Goal: Task Accomplishment & Management: Manage account settings

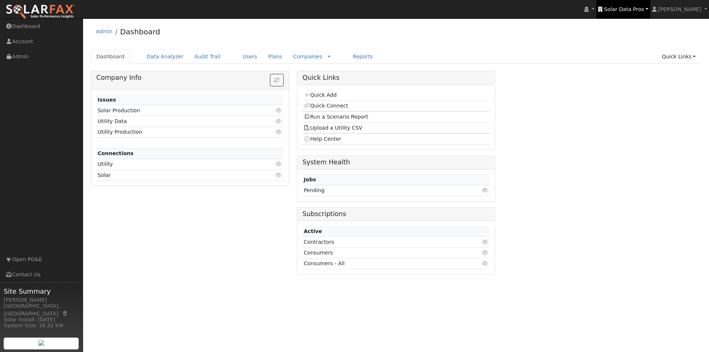
click at [642, 6] on span "Solar Data Pros" at bounding box center [624, 9] width 40 height 6
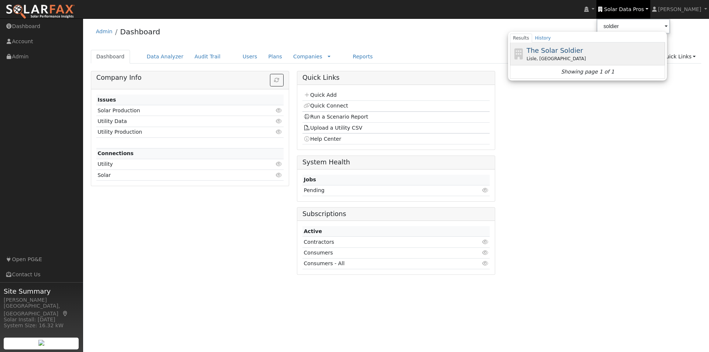
drag, startPoint x: 567, startPoint y: 51, endPoint x: 564, endPoint y: 47, distance: 4.8
click at [566, 50] on span "The Solar Soldier" at bounding box center [555, 51] width 56 height 8
type input "The Solar Soldier"
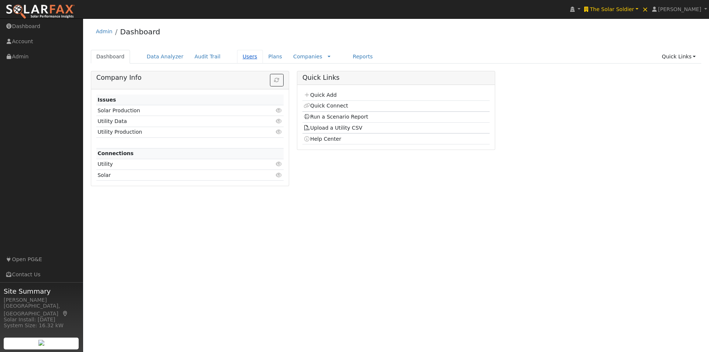
click at [237, 56] on link "Users" at bounding box center [250, 57] width 26 height 14
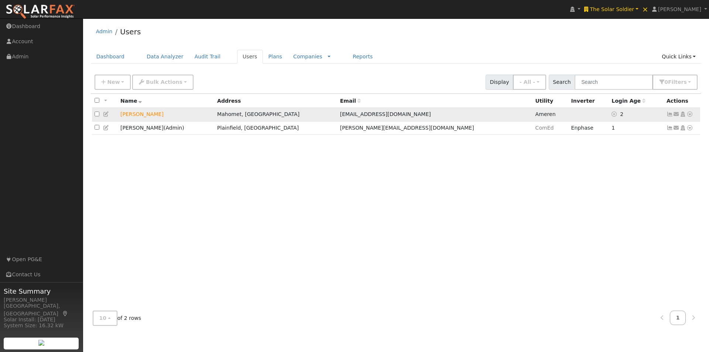
click at [669, 116] on icon at bounding box center [669, 114] width 7 height 5
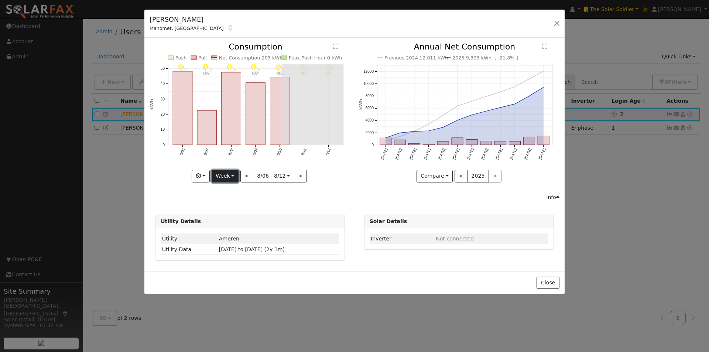
click at [223, 176] on button "Week" at bounding box center [225, 176] width 27 height 13
click at [222, 220] on link "Year" at bounding box center [237, 222] width 51 height 10
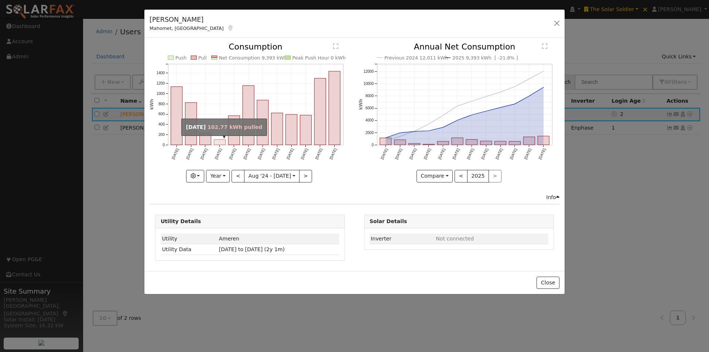
click at [218, 144] on rect "onclick=""" at bounding box center [219, 142] width 11 height 5
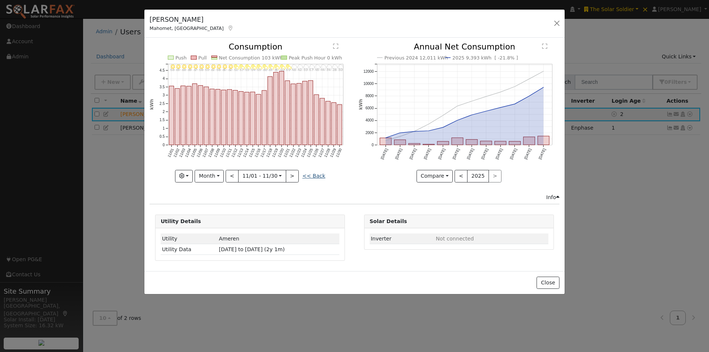
click at [314, 176] on link "<< Back" at bounding box center [313, 176] width 23 height 6
type input "2024-08-01"
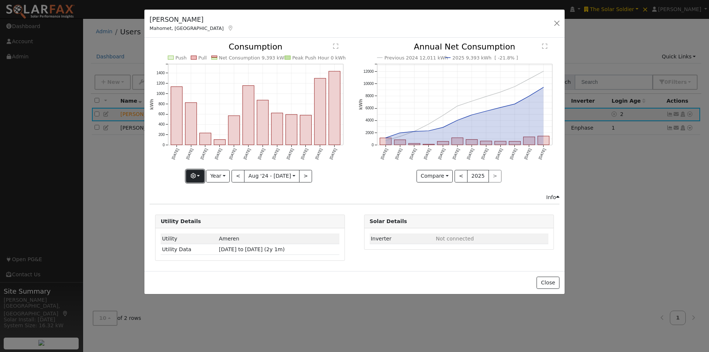
click at [196, 174] on icon "button" at bounding box center [193, 175] width 5 height 5
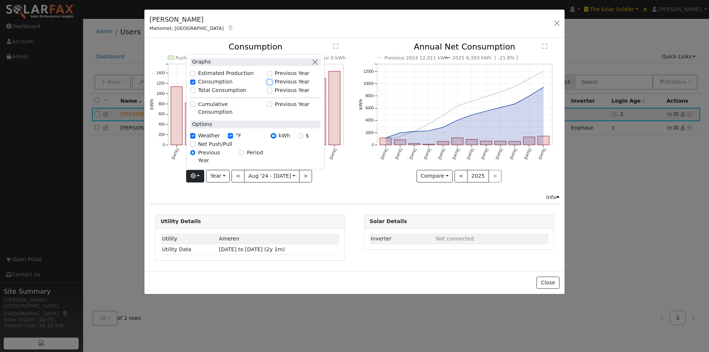
drag, startPoint x: 273, startPoint y: 97, endPoint x: 274, endPoint y: 101, distance: 3.7
click at [272, 85] on input "Previous Year" at bounding box center [269, 81] width 5 height 5
checkbox input "true"
click at [376, 167] on icon "Previous 2024 12,011 kWh 2025 9,393 kWh [ -21.8% ] Aug '24 Sep '24 Oct '24 Nov …" at bounding box center [459, 110] width 201 height 135
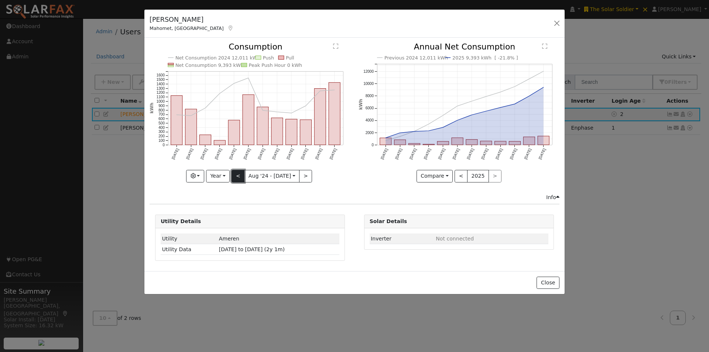
click at [240, 170] on button "<" at bounding box center [238, 176] width 13 height 13
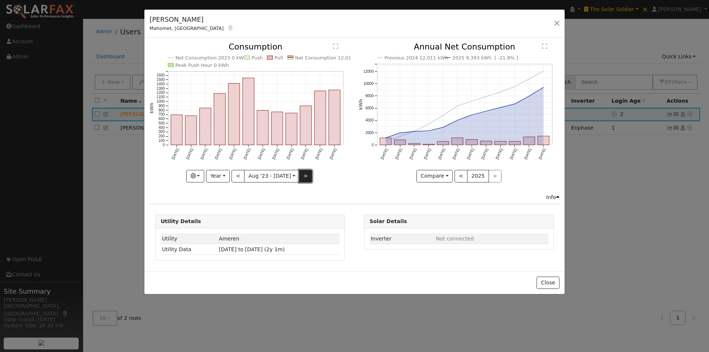
click at [304, 176] on button ">" at bounding box center [305, 176] width 13 height 13
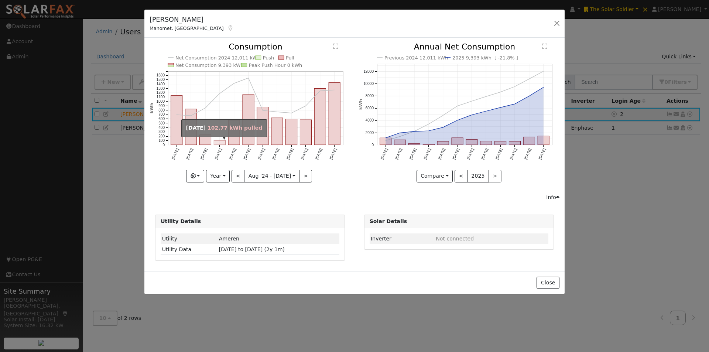
click at [219, 143] on rect "onclick=""" at bounding box center [219, 142] width 11 height 4
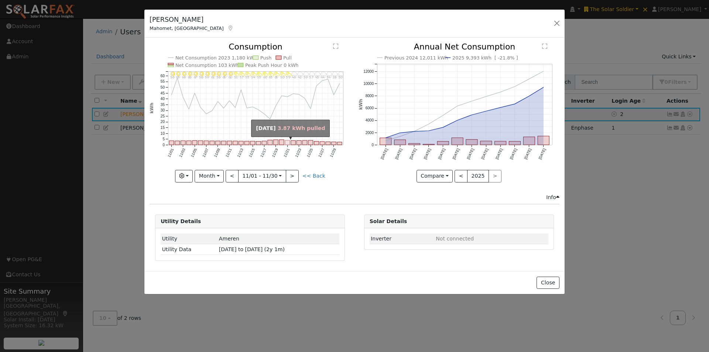
click at [287, 141] on rect "onclick=""" at bounding box center [287, 143] width 5 height 4
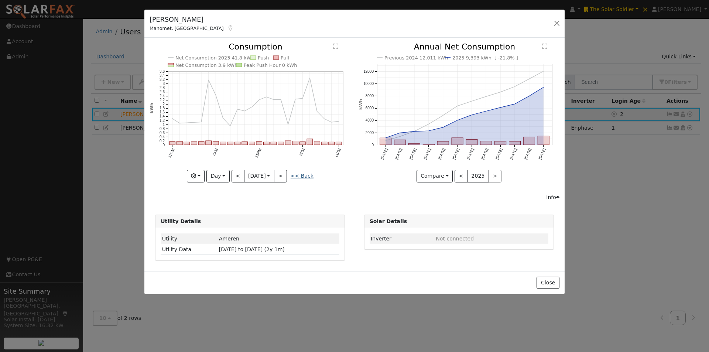
click at [306, 174] on link "<< Back" at bounding box center [302, 176] width 23 height 6
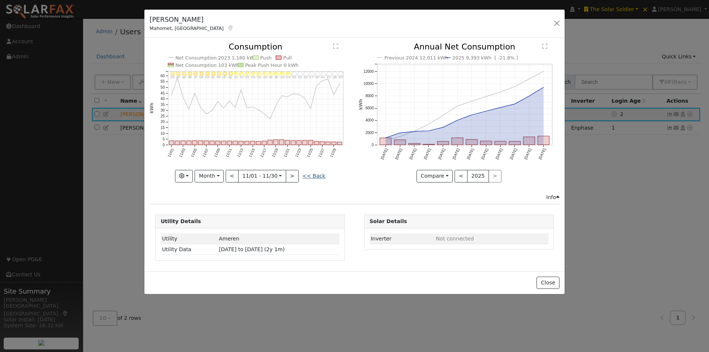
click at [312, 175] on link "<< Back" at bounding box center [313, 176] width 23 height 6
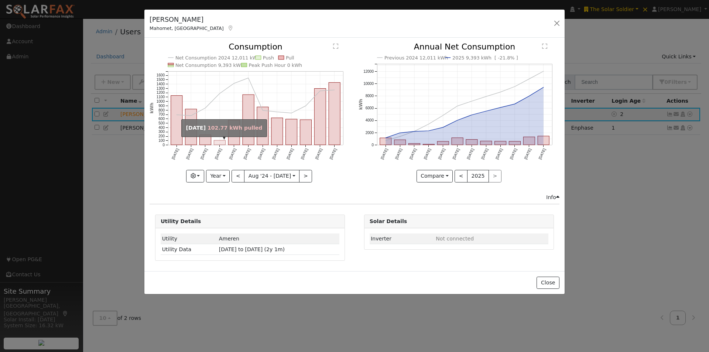
click at [219, 141] on rect "onclick=""" at bounding box center [219, 142] width 11 height 4
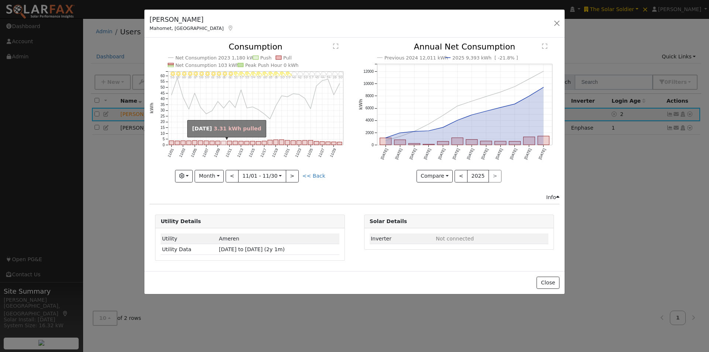
click at [222, 143] on rect "onclick=""" at bounding box center [224, 143] width 5 height 4
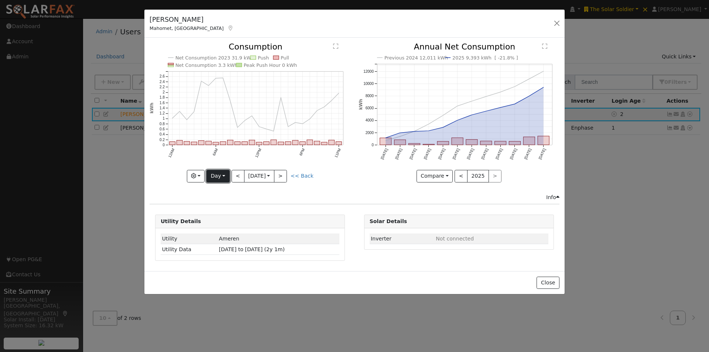
click at [215, 170] on button "Day" at bounding box center [217, 176] width 23 height 13
click at [225, 215] on link "Month" at bounding box center [232, 212] width 51 height 10
type input "2024-11-01"
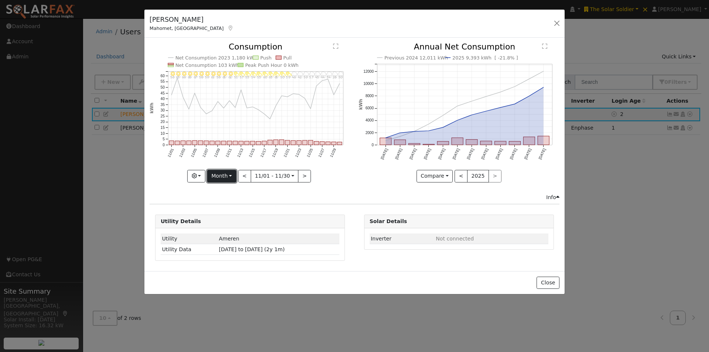
click at [221, 176] on button "Month" at bounding box center [221, 176] width 29 height 13
drag, startPoint x: 226, startPoint y: 232, endPoint x: 299, endPoint y: 195, distance: 82.4
click at [227, 232] on link "Custom" at bounding box center [233, 233] width 51 height 10
drag, startPoint x: 315, startPoint y: 177, endPoint x: 319, endPoint y: 179, distance: 4.6
click at [316, 177] on button "day" at bounding box center [317, 176] width 23 height 13
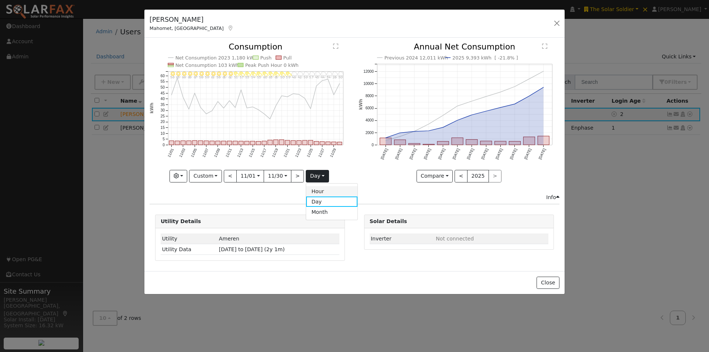
click at [320, 191] on link "Hour" at bounding box center [331, 191] width 51 height 10
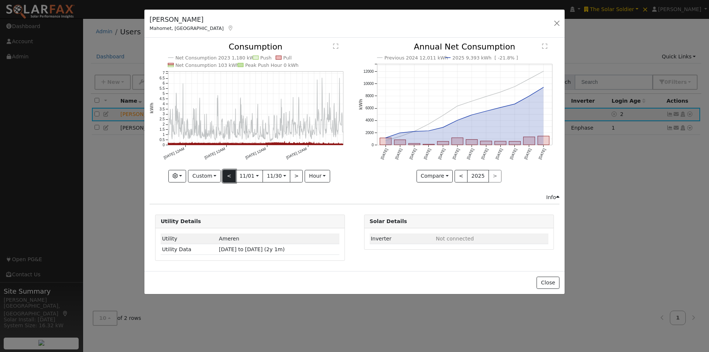
click at [229, 174] on button "<" at bounding box center [229, 176] width 13 height 13
type input "2024-10-02"
type input "2024-10-31"
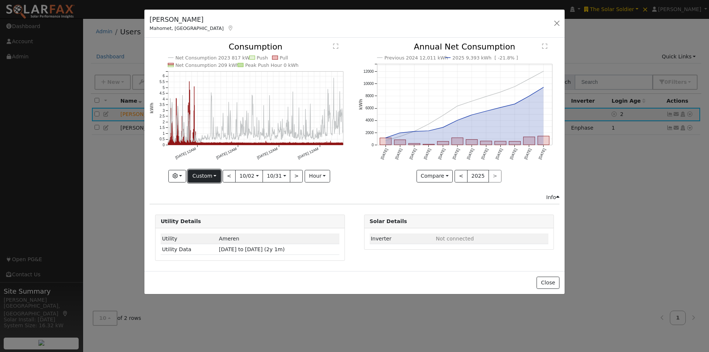
click at [208, 173] on button "Custom" at bounding box center [204, 176] width 33 height 13
click at [213, 223] on link "Year" at bounding box center [213, 222] width 51 height 10
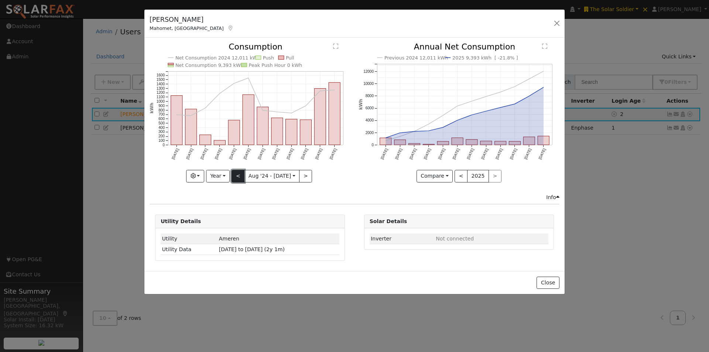
click at [237, 175] on button "<" at bounding box center [238, 176] width 13 height 13
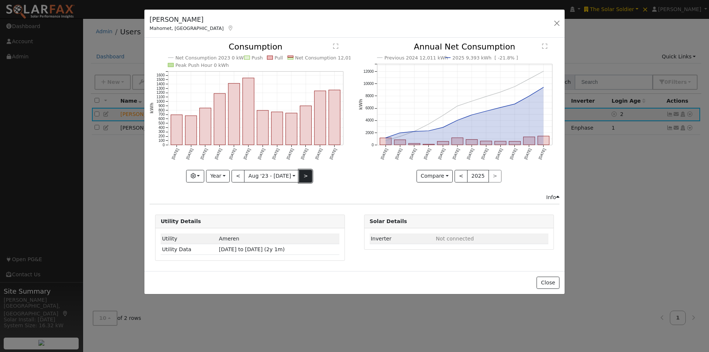
click at [303, 175] on button ">" at bounding box center [305, 176] width 13 height 13
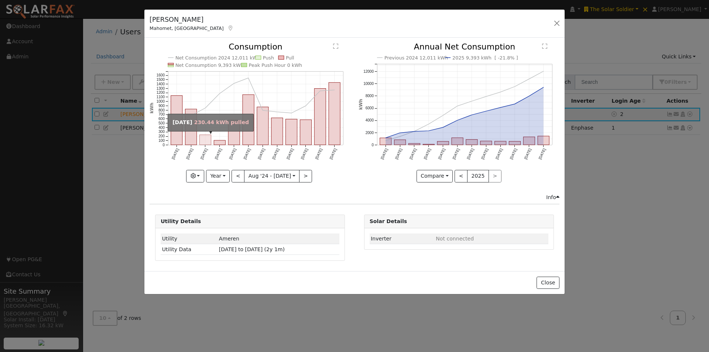
click at [206, 141] on rect "onclick=""" at bounding box center [205, 140] width 11 height 10
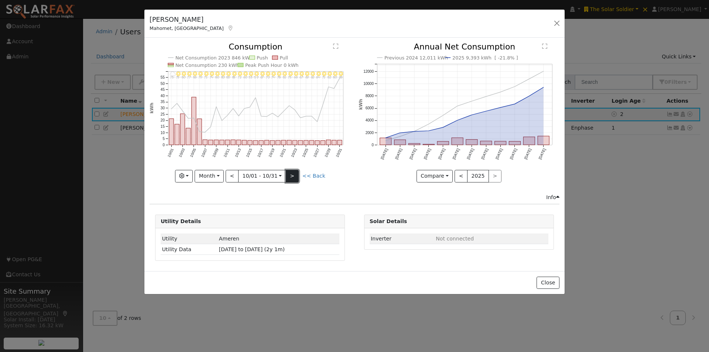
click at [291, 176] on button ">" at bounding box center [292, 176] width 13 height 13
click at [292, 175] on button ">" at bounding box center [292, 176] width 13 height 13
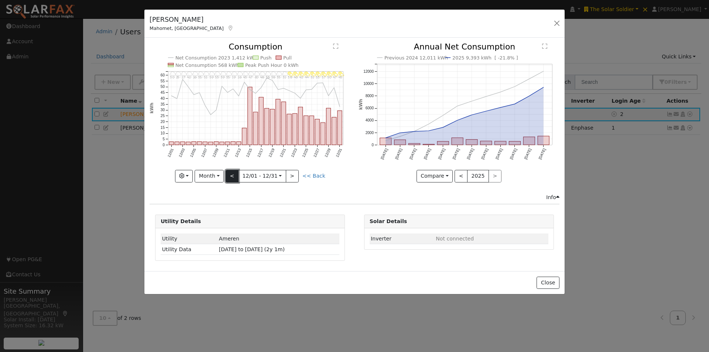
click at [235, 174] on button "<" at bounding box center [232, 176] width 13 height 13
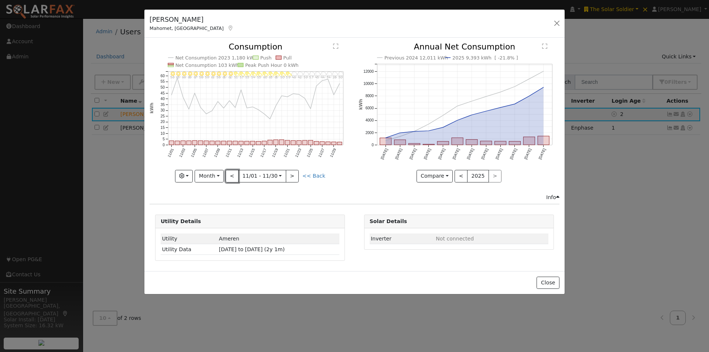
click at [235, 175] on button "<" at bounding box center [232, 176] width 13 height 13
click at [293, 174] on button ">" at bounding box center [292, 176] width 13 height 13
click at [292, 172] on button ">" at bounding box center [292, 176] width 13 height 13
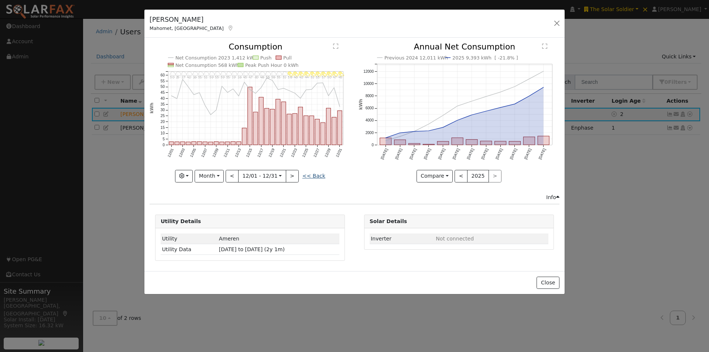
click at [316, 175] on link "<< Back" at bounding box center [313, 176] width 23 height 6
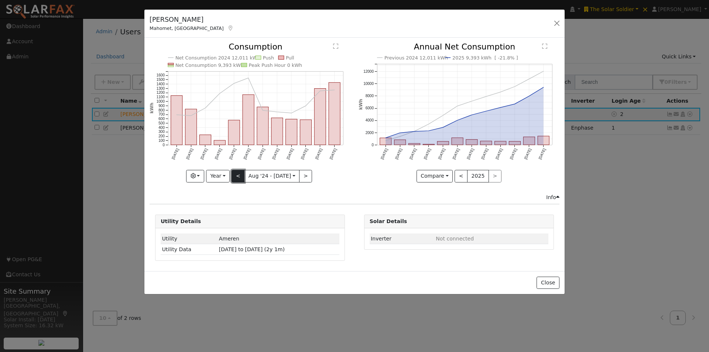
click at [240, 176] on button "<" at bounding box center [238, 176] width 13 height 13
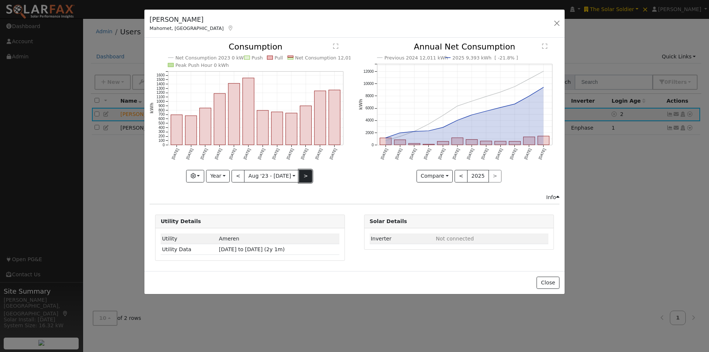
click at [299, 174] on button ">" at bounding box center [305, 176] width 13 height 13
type input "2024-08-01"
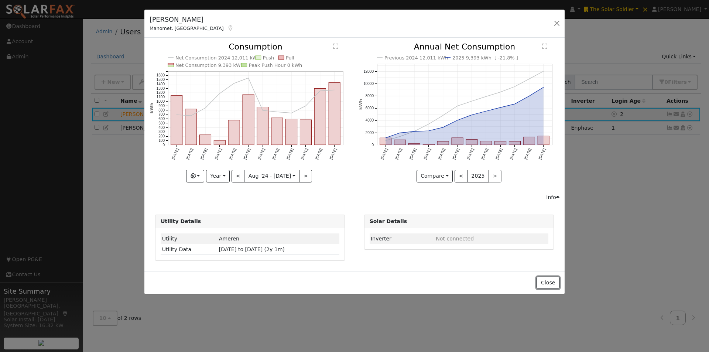
drag, startPoint x: 551, startPoint y: 285, endPoint x: 547, endPoint y: 267, distance: 19.1
click at [551, 281] on button "Close" at bounding box center [547, 283] width 23 height 13
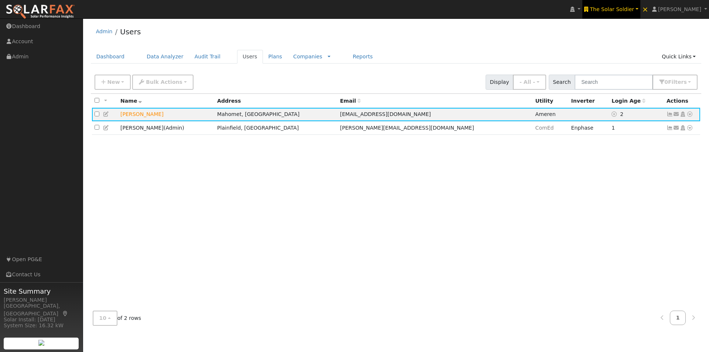
click at [628, 8] on span "The Solar Soldier" at bounding box center [612, 9] width 44 height 6
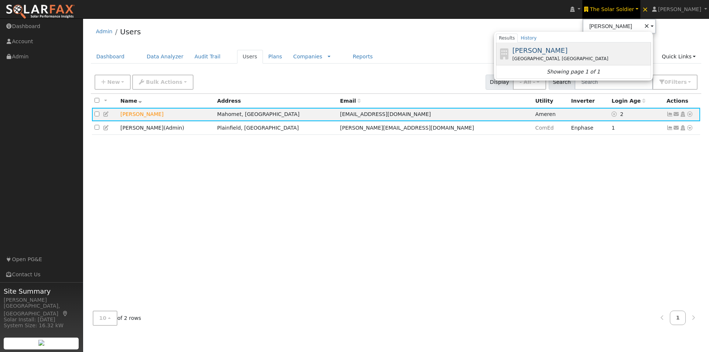
click at [543, 50] on span "Ambrose Solar" at bounding box center [539, 51] width 55 height 8
type input "Ambrose Solar"
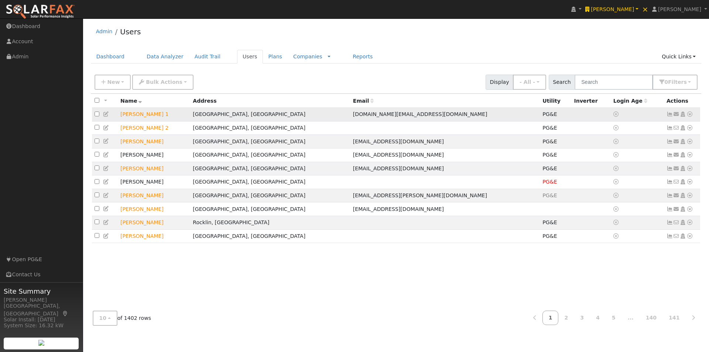
click at [670, 114] on icon at bounding box center [669, 114] width 7 height 5
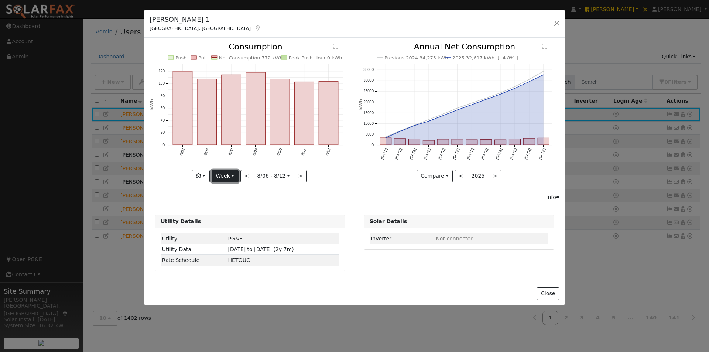
click at [229, 173] on button "Week" at bounding box center [225, 176] width 27 height 13
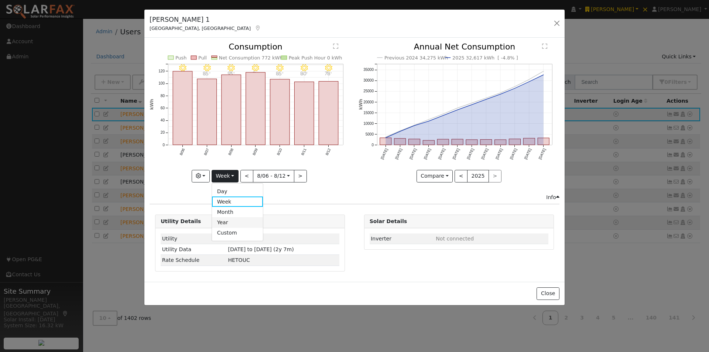
click at [228, 222] on link "Year" at bounding box center [237, 222] width 51 height 10
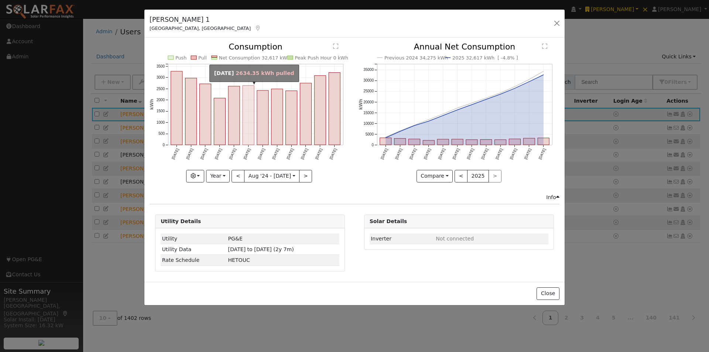
click at [247, 118] on rect "onclick=""" at bounding box center [248, 115] width 11 height 59
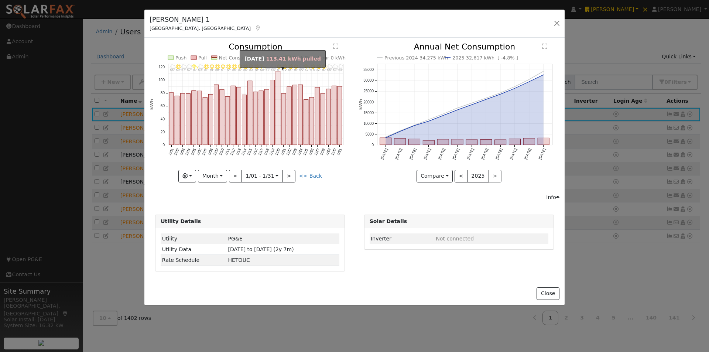
click at [278, 97] on rect "onclick=""" at bounding box center [278, 107] width 4 height 73
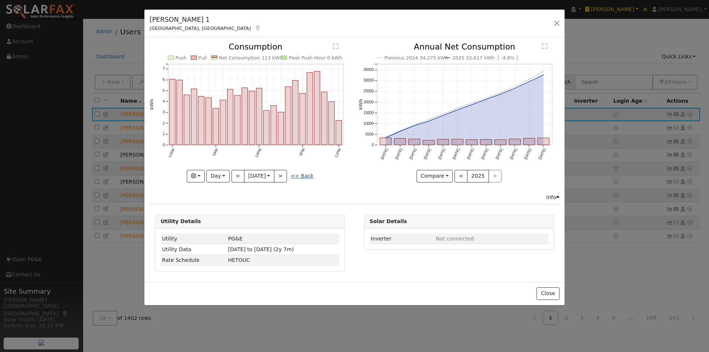
click at [308, 175] on link "<< Back" at bounding box center [302, 176] width 23 height 6
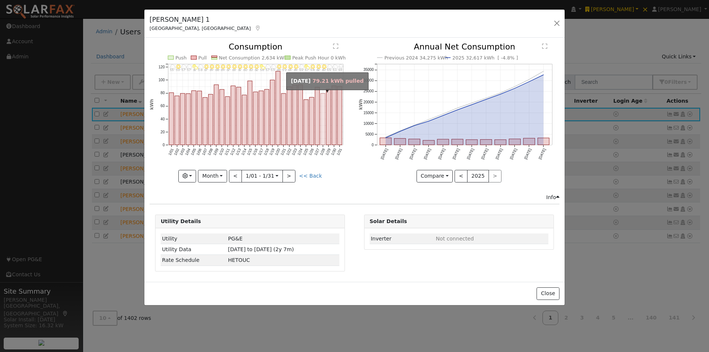
click at [323, 114] on rect "onclick=""" at bounding box center [323, 118] width 4 height 51
type input "2025-01-28"
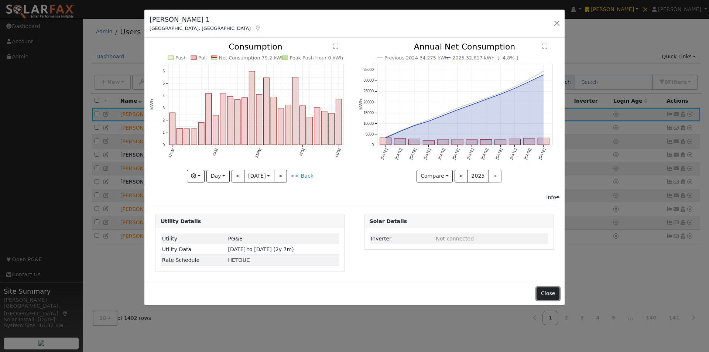
click at [548, 290] on button "Close" at bounding box center [547, 293] width 23 height 13
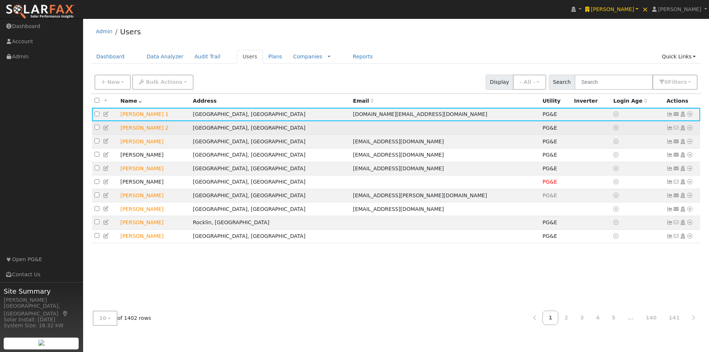
click at [671, 128] on icon at bounding box center [669, 127] width 7 height 5
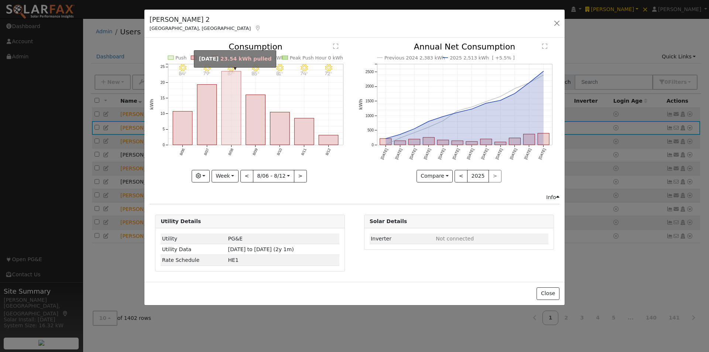
click at [230, 93] on rect "onclick=""" at bounding box center [232, 107] width 20 height 73
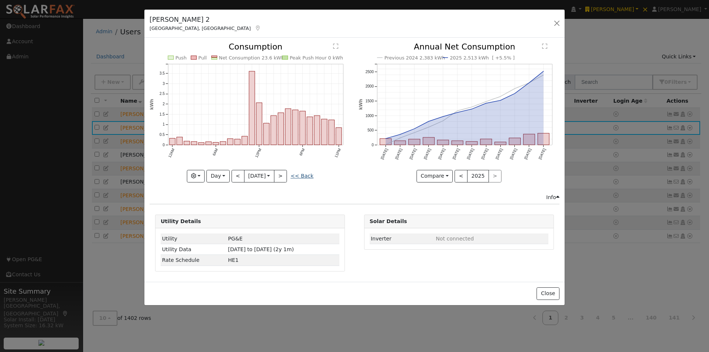
click at [305, 174] on link "<< Back" at bounding box center [302, 176] width 23 height 6
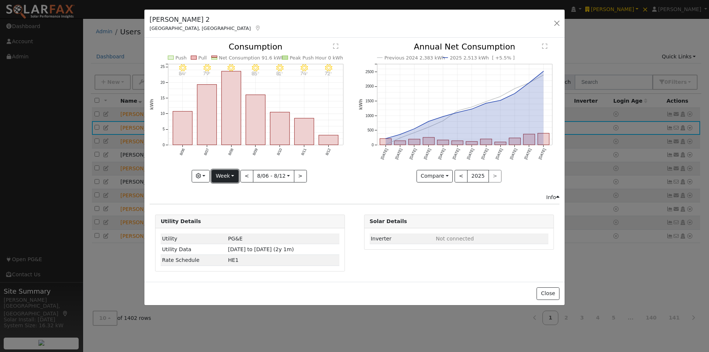
click at [231, 175] on button "Week" at bounding box center [225, 176] width 27 height 13
click at [224, 212] on link "Month" at bounding box center [237, 212] width 51 height 10
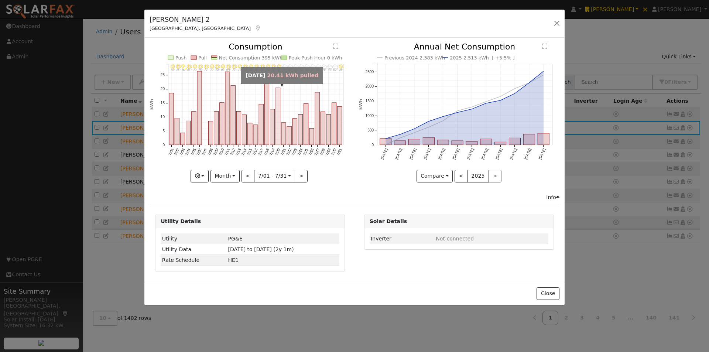
click at [279, 103] on rect "onclick=""" at bounding box center [278, 116] width 4 height 57
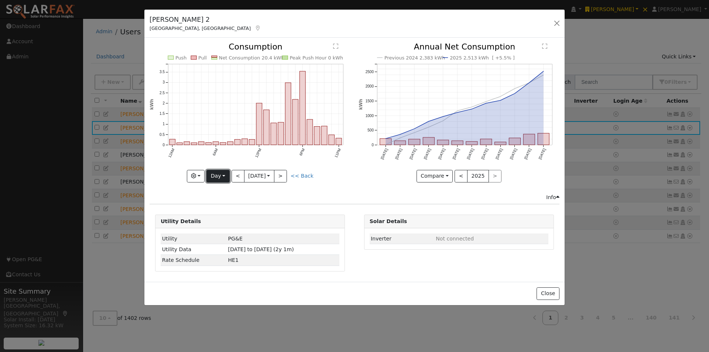
click at [219, 175] on button "Day" at bounding box center [217, 176] width 23 height 13
click at [222, 200] on link "Week" at bounding box center [232, 201] width 51 height 10
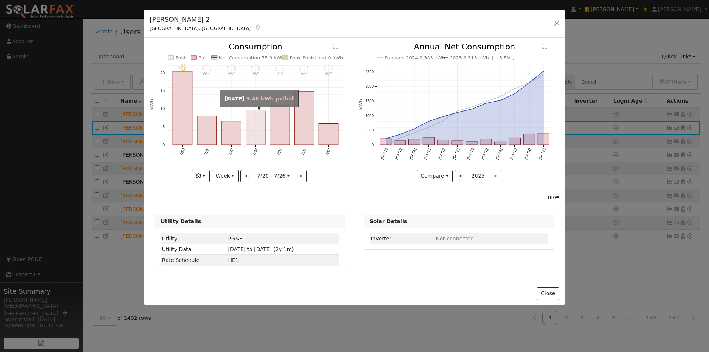
click at [253, 134] on rect "onclick=""" at bounding box center [256, 128] width 20 height 34
type input "2025-07-23"
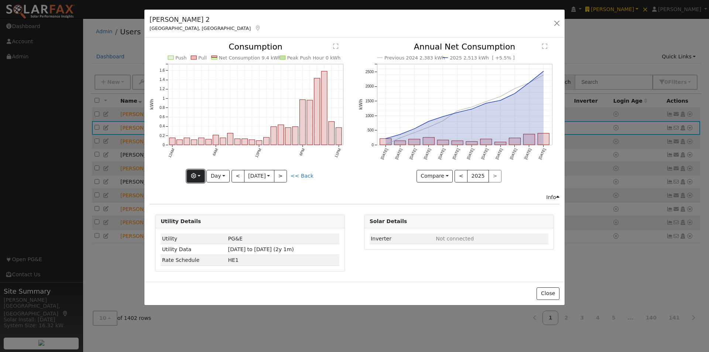
click at [201, 176] on button "button" at bounding box center [196, 176] width 18 height 13
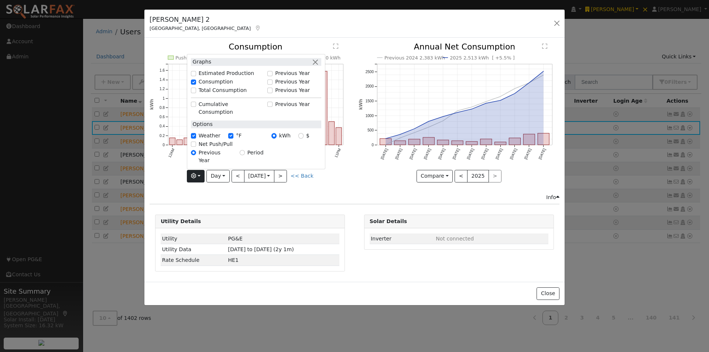
click at [381, 188] on div "Previous 2024 2,383 kWh 2025 2,513 kWh [ +5.5% ] Aug '24 Sep '24 Oct '24 Nov '2…" at bounding box center [458, 118] width 209 height 150
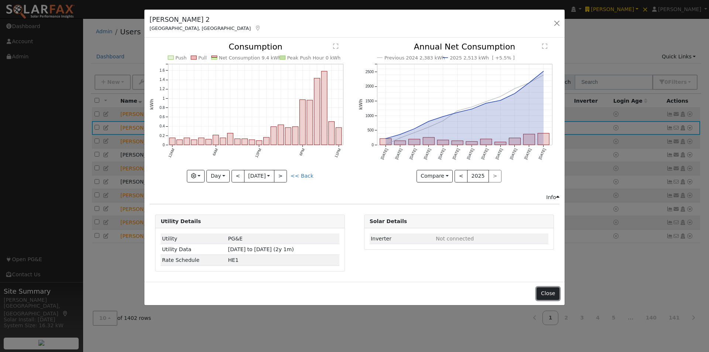
click at [545, 294] on button "Close" at bounding box center [547, 293] width 23 height 13
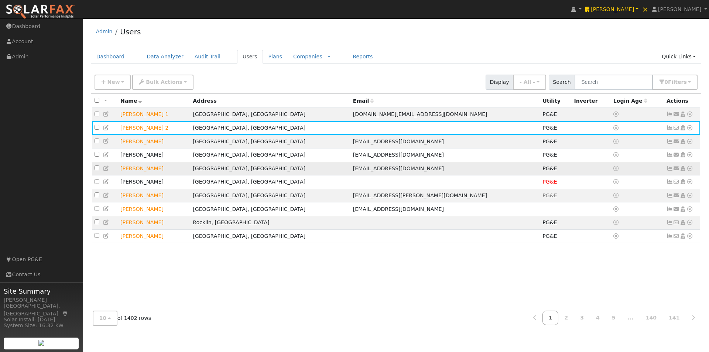
click at [670, 171] on icon at bounding box center [669, 168] width 7 height 5
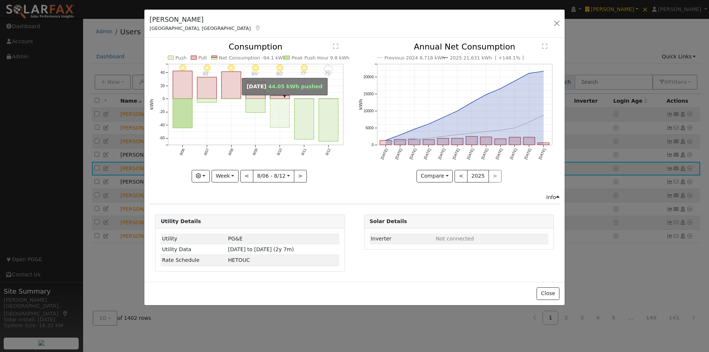
click at [284, 114] on rect "onclick=""" at bounding box center [280, 113] width 20 height 29
type input "2025-08-10"
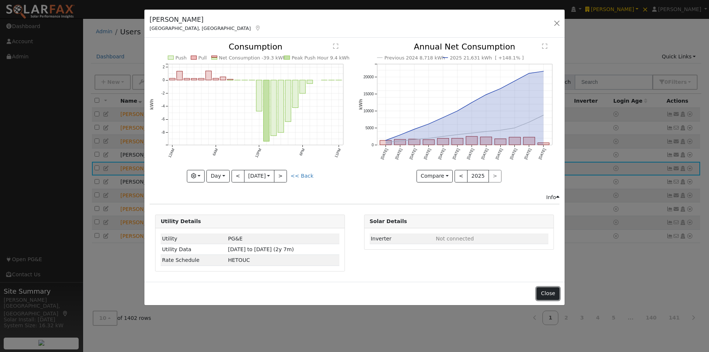
click at [548, 294] on button "Close" at bounding box center [547, 293] width 23 height 13
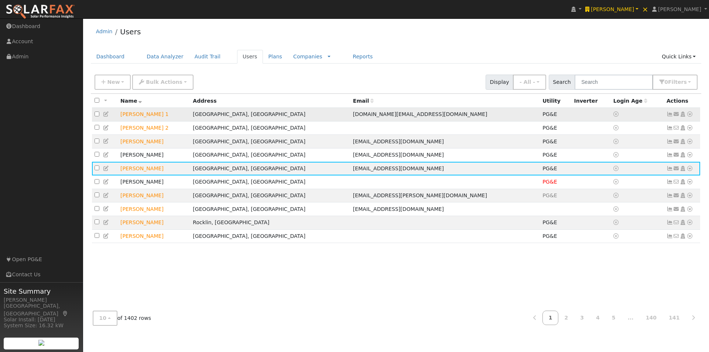
click at [669, 115] on icon at bounding box center [669, 114] width 7 height 5
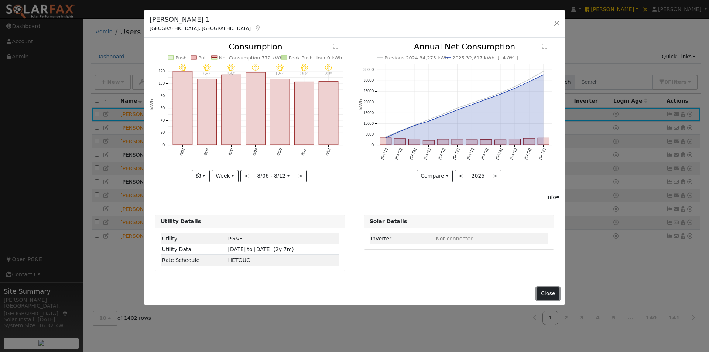
click at [545, 293] on button "Close" at bounding box center [547, 293] width 23 height 13
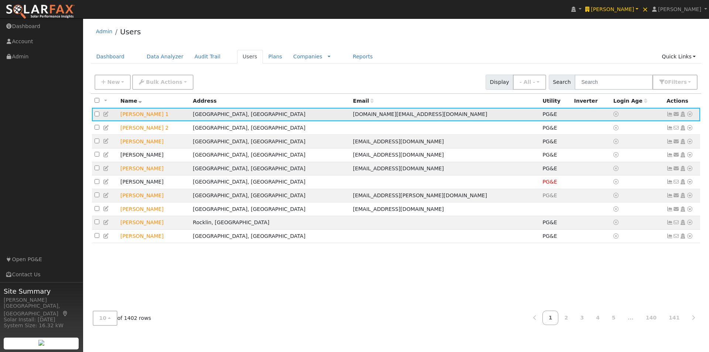
click at [689, 115] on icon at bounding box center [689, 114] width 7 height 5
click at [601, 165] on link "Export to CSV" at bounding box center [611, 165] width 54 height 10
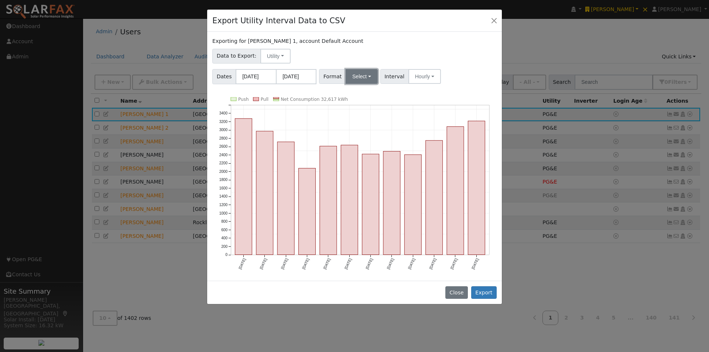
click at [362, 78] on button "Select" at bounding box center [362, 76] width 32 height 15
click at [352, 93] on link "Generic" at bounding box center [370, 93] width 53 height 10
click at [483, 290] on button "Export" at bounding box center [483, 292] width 25 height 13
